Goal: Information Seeking & Learning: Learn about a topic

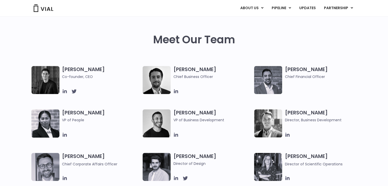
scroll to position [230, 0]
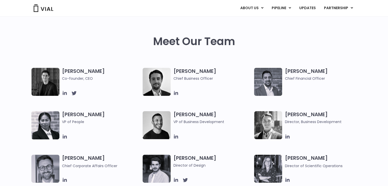
click at [47, 79] on img at bounding box center [45, 82] width 28 height 28
click at [64, 93] on icon at bounding box center [64, 93] width 4 height 4
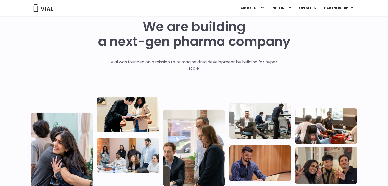
scroll to position [0, 0]
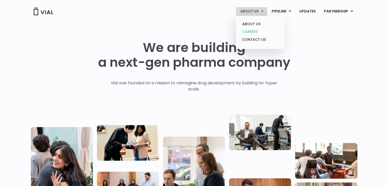
click at [254, 28] on link "CAREERS" at bounding box center [260, 32] width 45 height 8
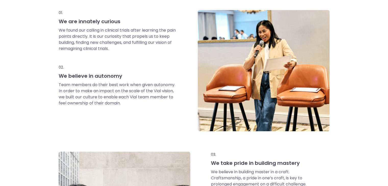
scroll to position [255, 0]
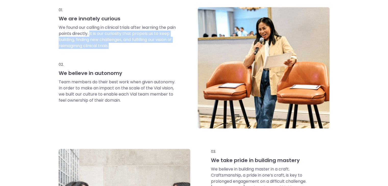
drag, startPoint x: 104, startPoint y: 31, endPoint x: 137, endPoint y: 55, distance: 40.8
click at [135, 51] on div "We found our calling in clinical trials after learning the pain points directly…" at bounding box center [118, 42] width 118 height 37
click at [137, 55] on div "We found our calling in clinical trials after learning the pain points directly…" at bounding box center [118, 42] width 118 height 37
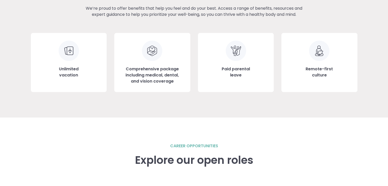
scroll to position [587, 0]
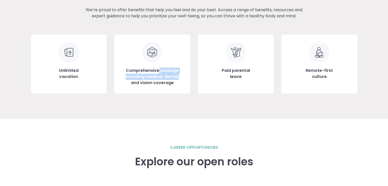
drag, startPoint x: 158, startPoint y: 70, endPoint x: 186, endPoint y: 79, distance: 28.7
click at [184, 78] on div "Comprehensive package including medical, dental, and vision coverage" at bounding box center [152, 63] width 76 height 59
click at [190, 85] on div "Comprehensive package including medical, dental, and vision coverage" at bounding box center [152, 63] width 76 height 59
drag, startPoint x: 256, startPoint y: 75, endPoint x: 264, endPoint y: 78, distance: 8.2
click at [263, 77] on div "Paid parental leave" at bounding box center [236, 63] width 76 height 59
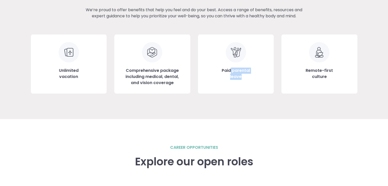
click at [274, 86] on div "Unlimited vacation Comprehensive package including medical, dental, and vision …" at bounding box center [194, 63] width 326 height 59
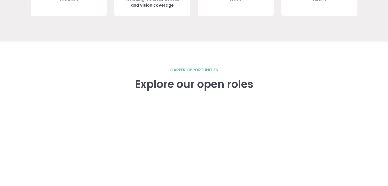
scroll to position [765, 0]
